Goal: Transaction & Acquisition: Purchase product/service

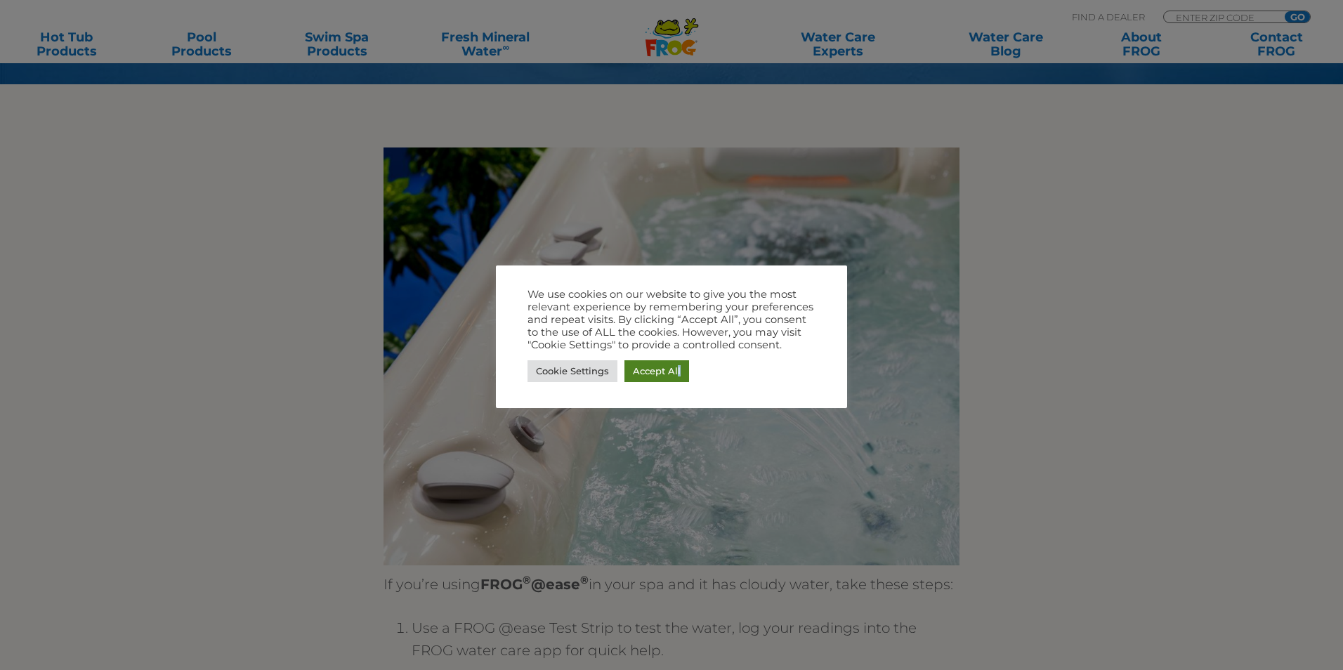
click at [676, 373] on link "Accept All" at bounding box center [656, 371] width 65 height 22
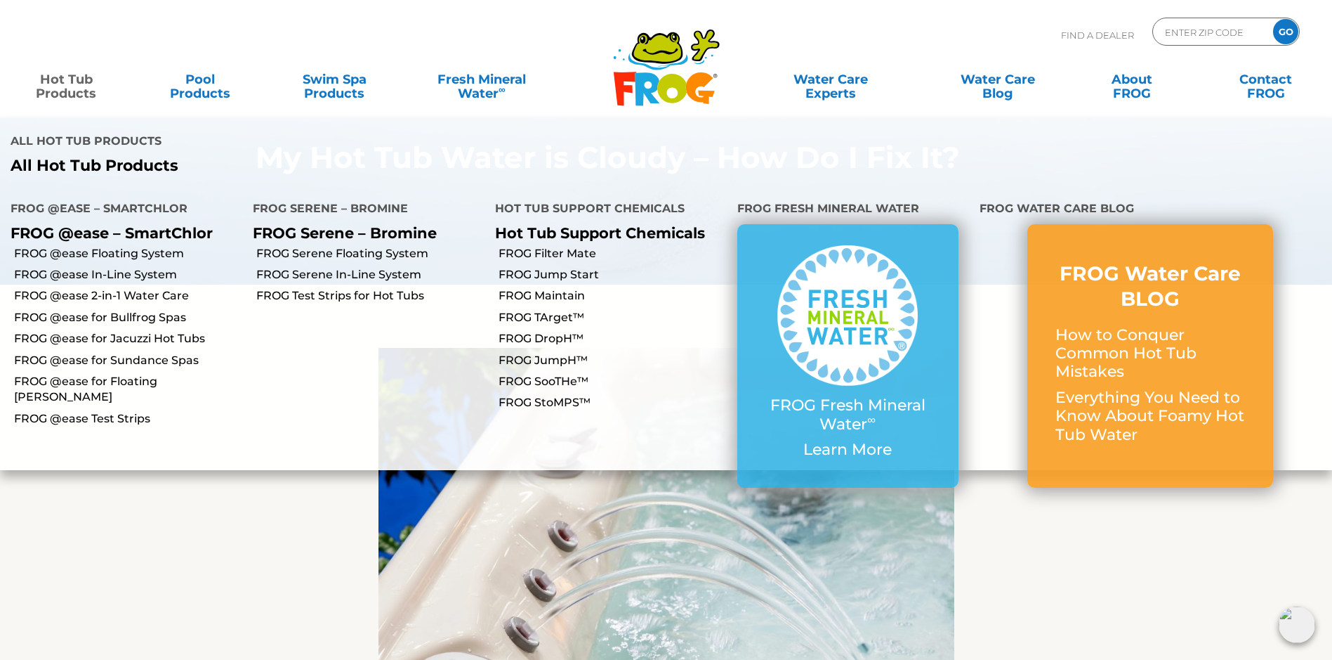
click at [60, 93] on link "Hot Tub Products" at bounding box center [66, 79] width 105 height 28
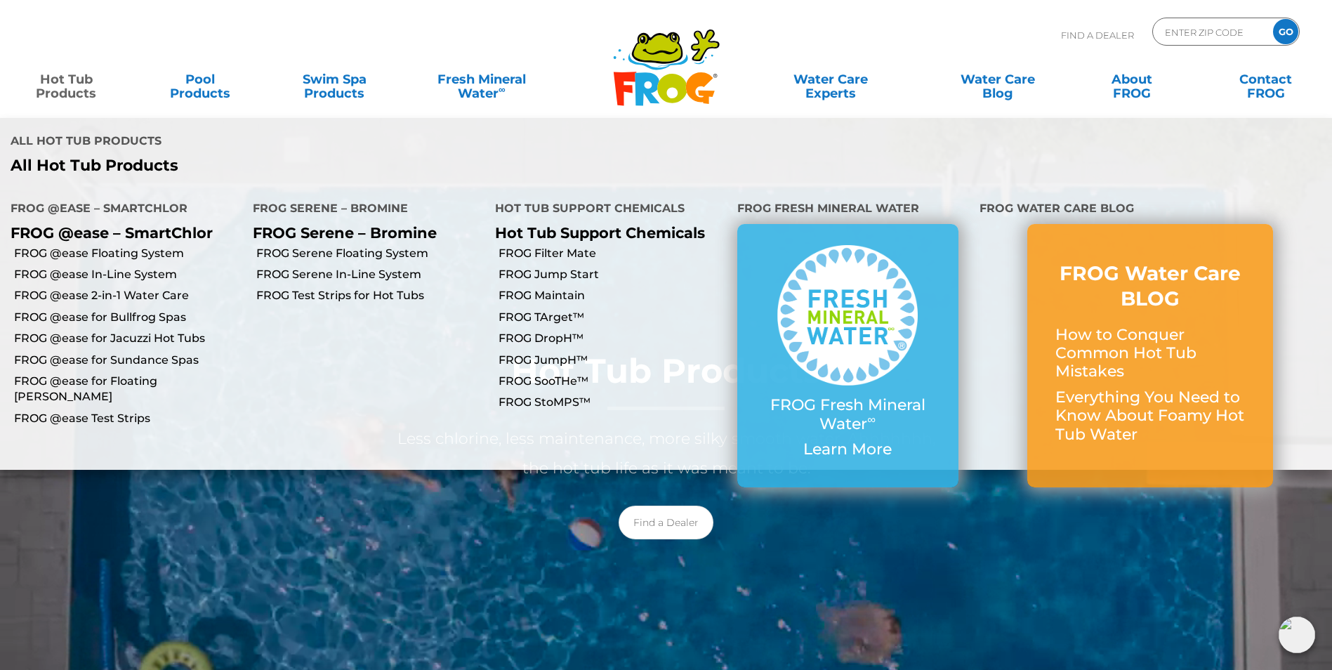
click at [59, 87] on link "Hot Tub Products" at bounding box center [66, 79] width 105 height 28
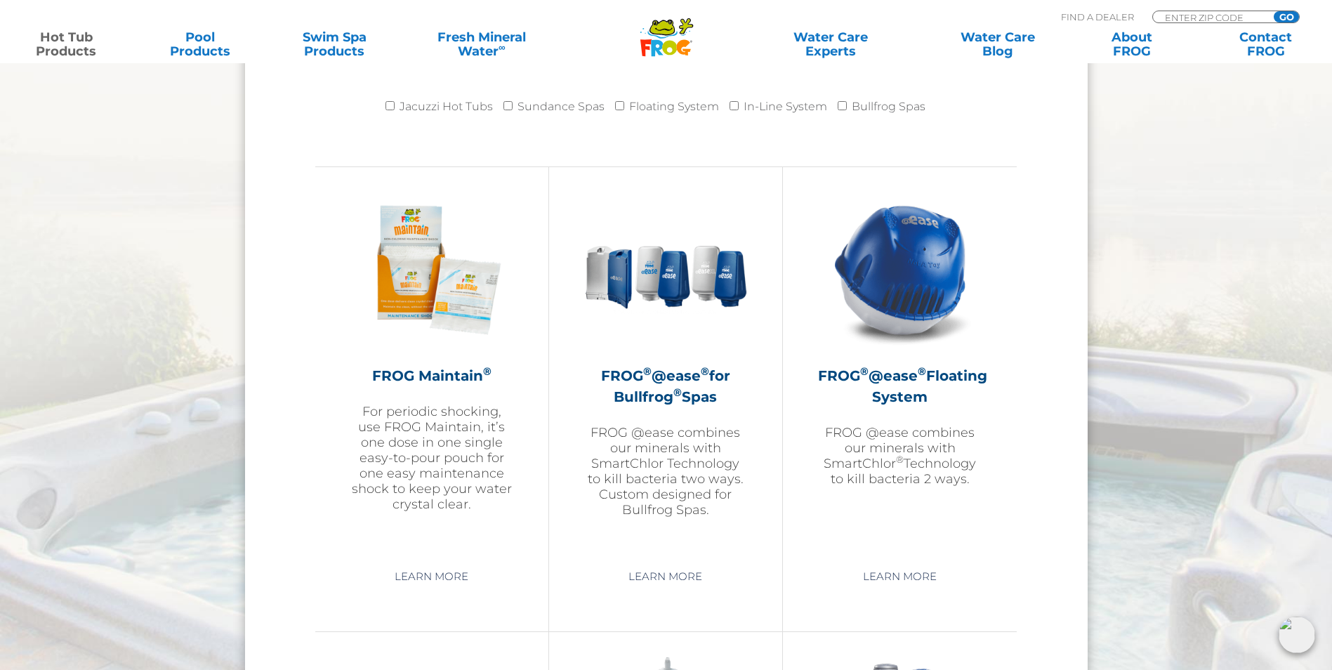
scroll to position [1616, 0]
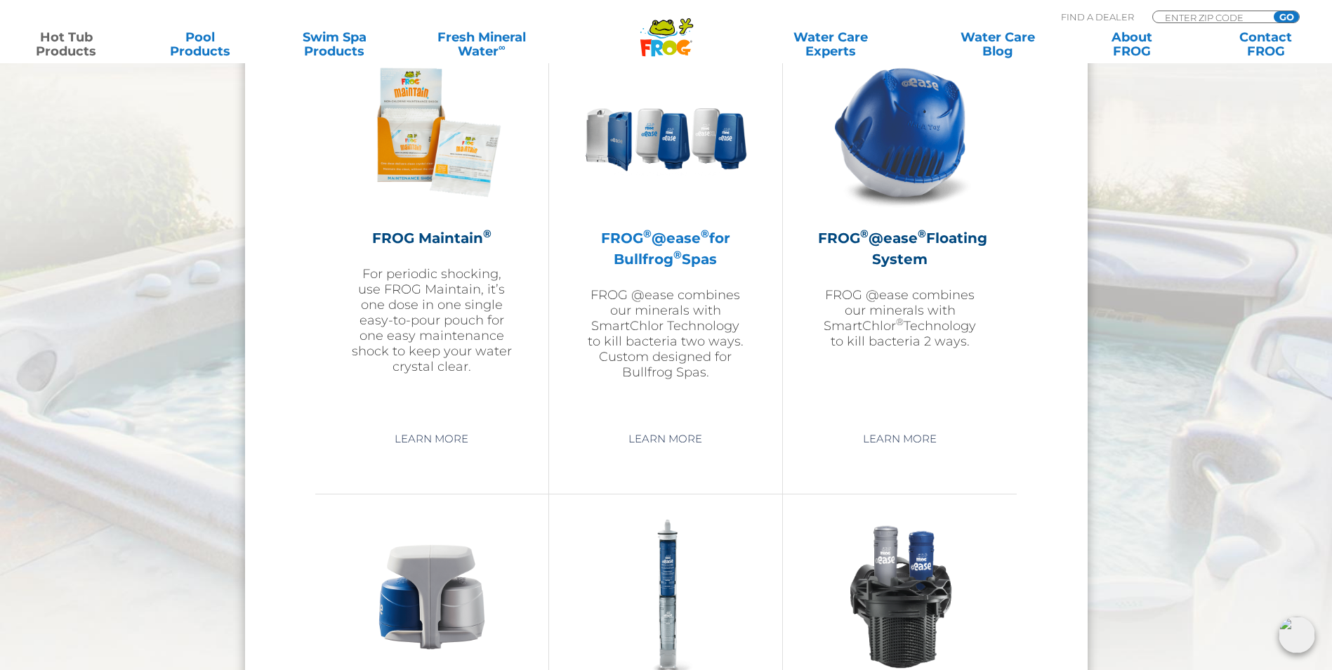
click at [634, 263] on h2 "FROG ® @ease ® for Bullfrog ® Spas" at bounding box center [665, 249] width 163 height 42
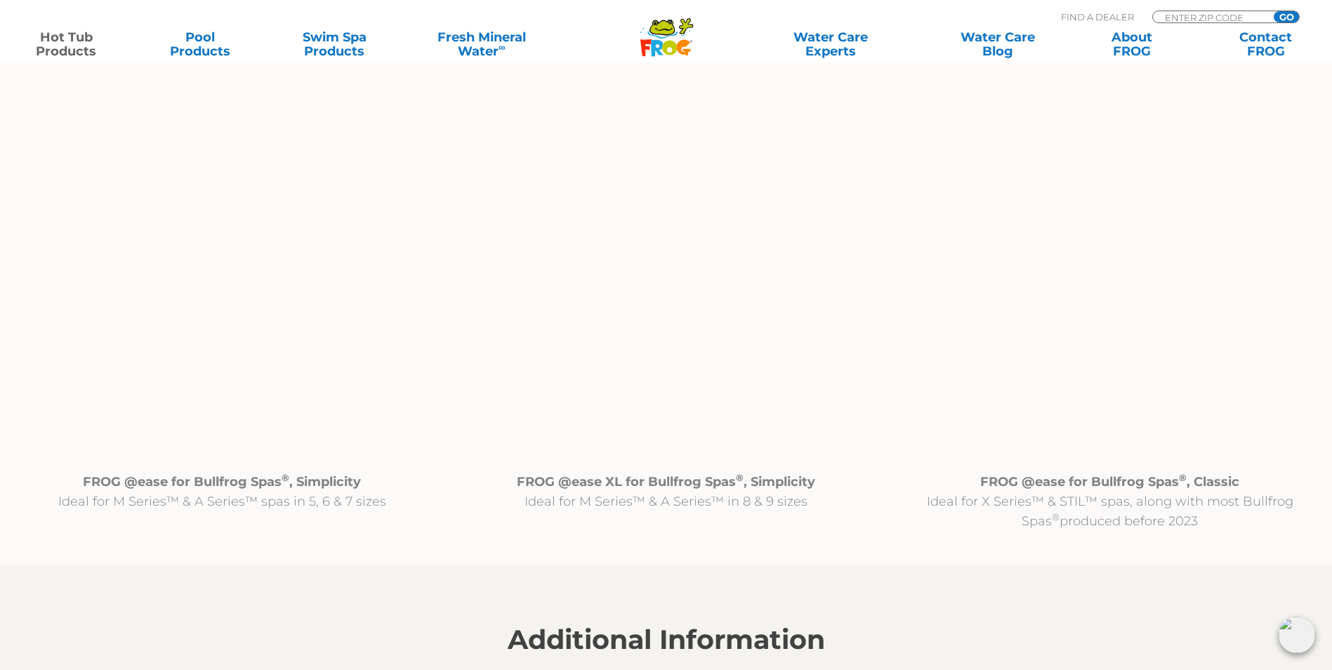
scroll to position [1405, 0]
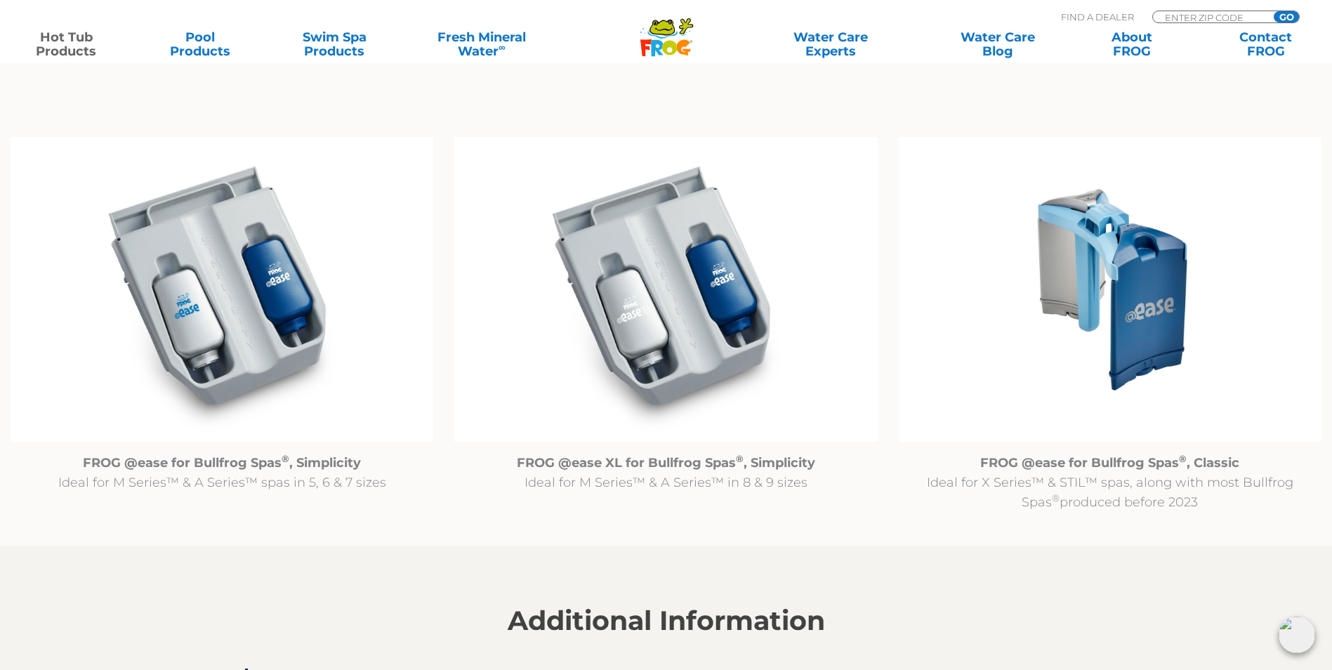
click at [668, 301] on img at bounding box center [665, 290] width 423 height 306
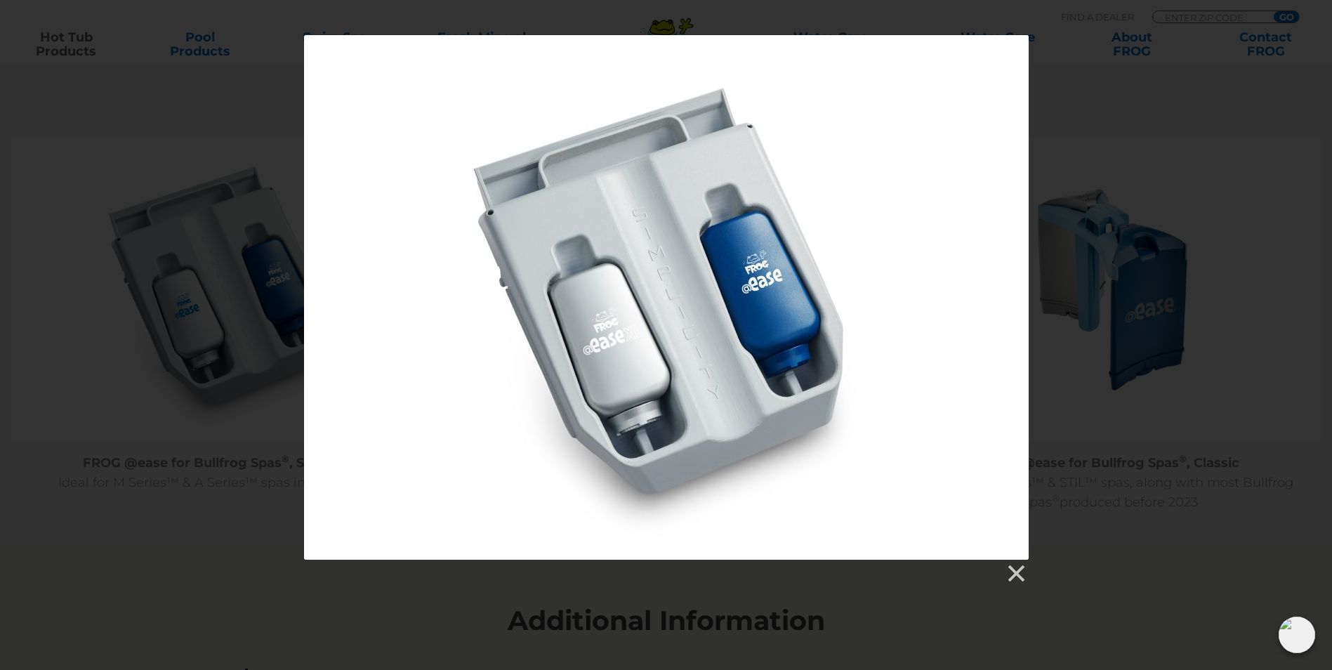
click at [668, 301] on div at bounding box center [666, 297] width 725 height 525
click at [1016, 574] on link at bounding box center [1015, 573] width 21 height 21
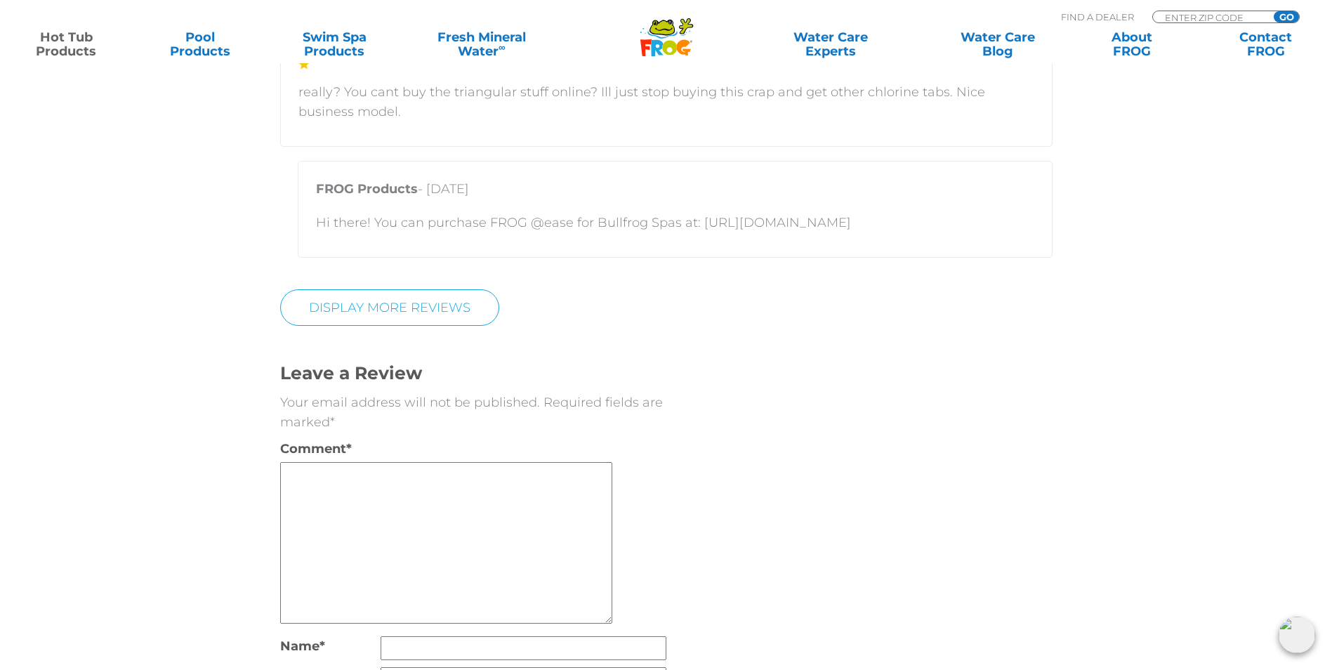
scroll to position [4144, 0]
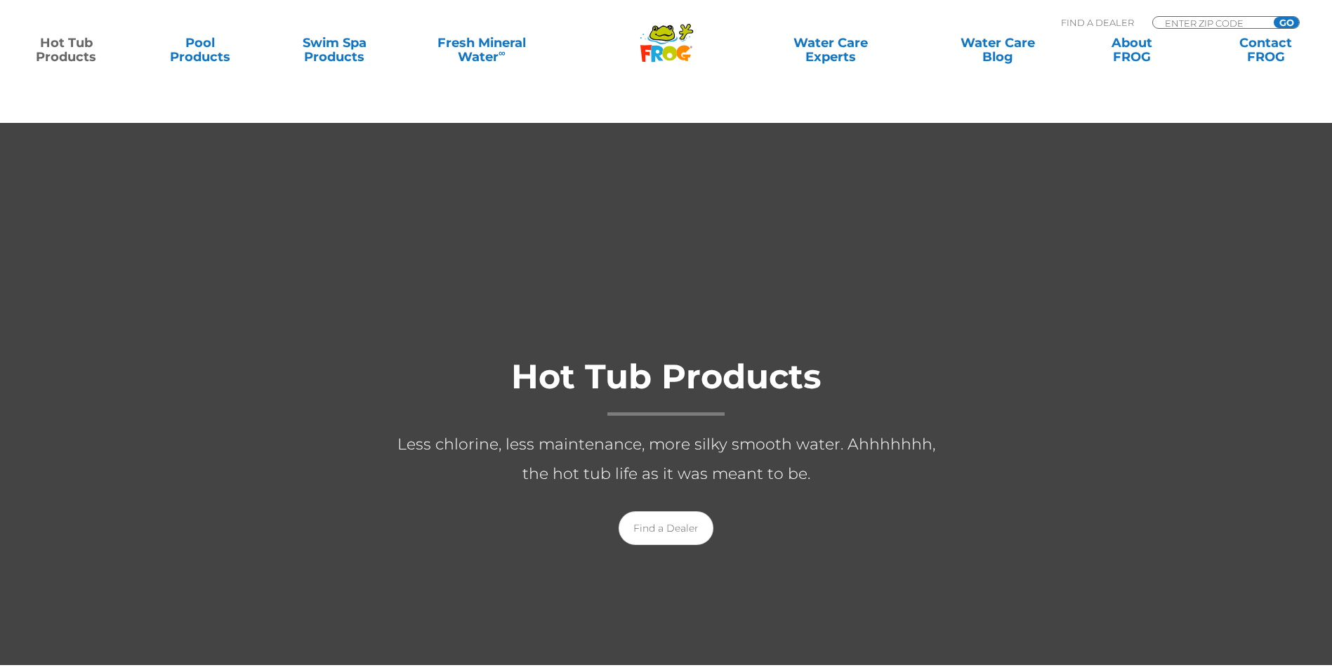
scroll to position [1668, 0]
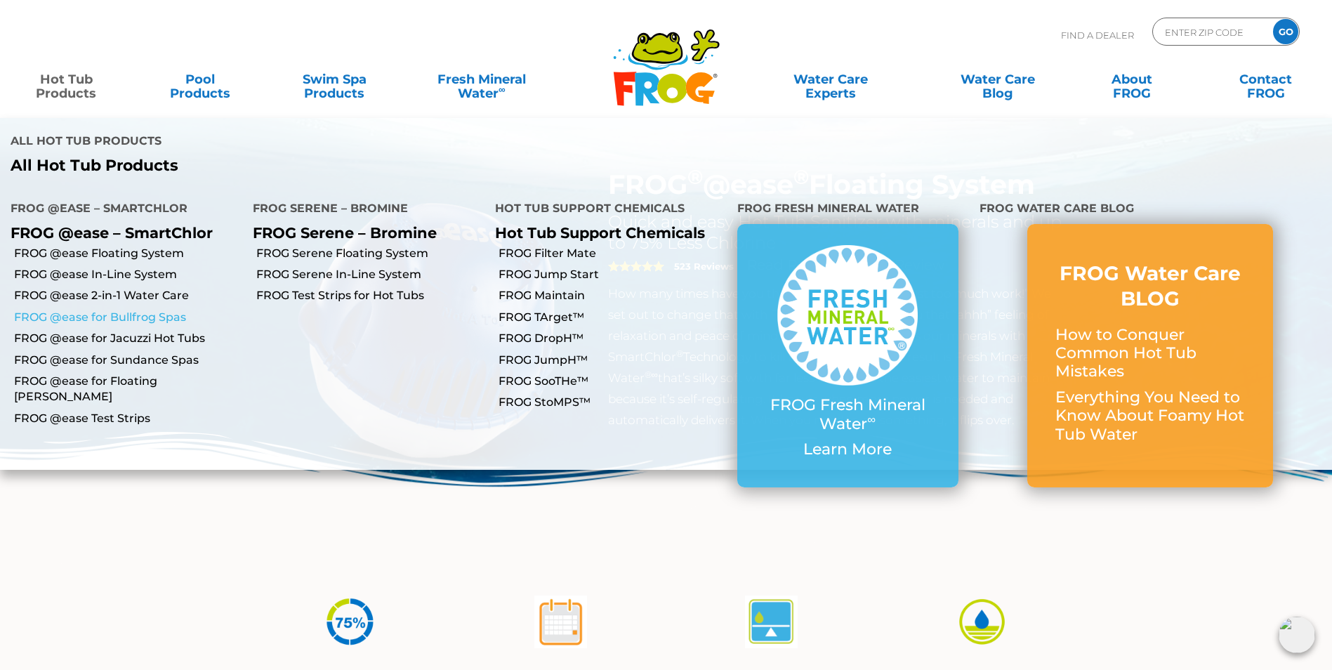
click at [87, 310] on link "FROG @ease for Bullfrog Spas" at bounding box center [128, 317] width 228 height 15
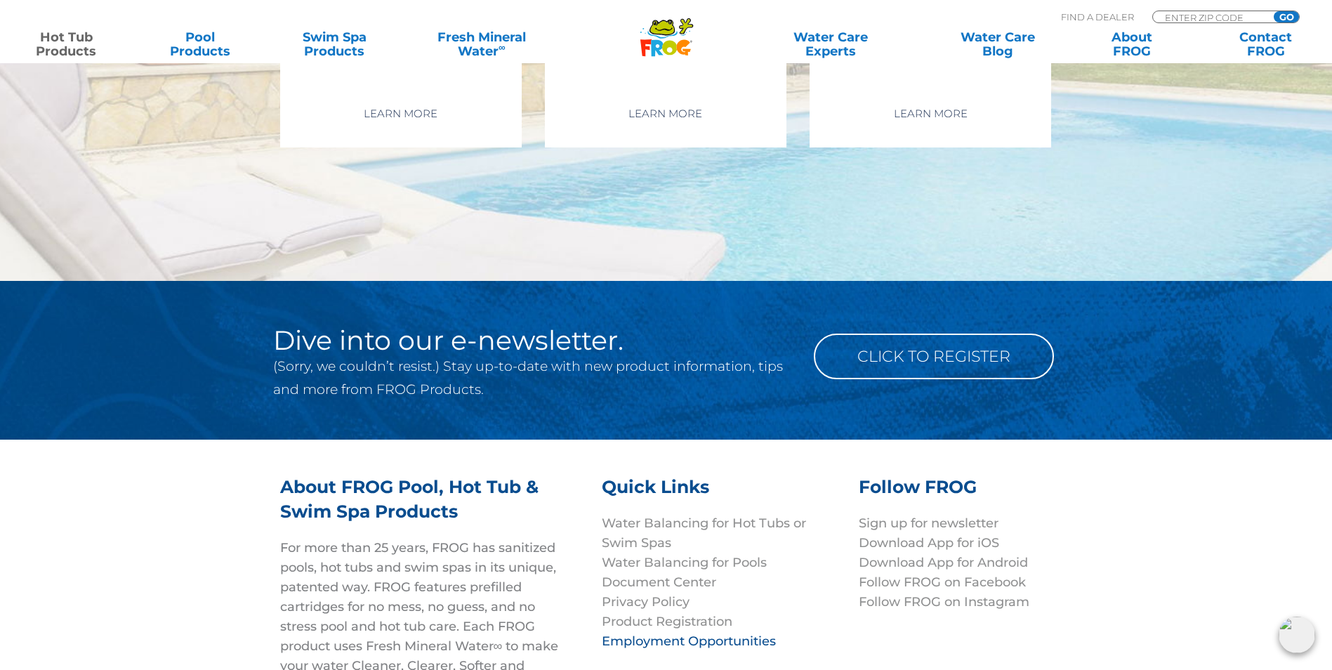
scroll to position [5119, 0]
